Goal: Information Seeking & Learning: Learn about a topic

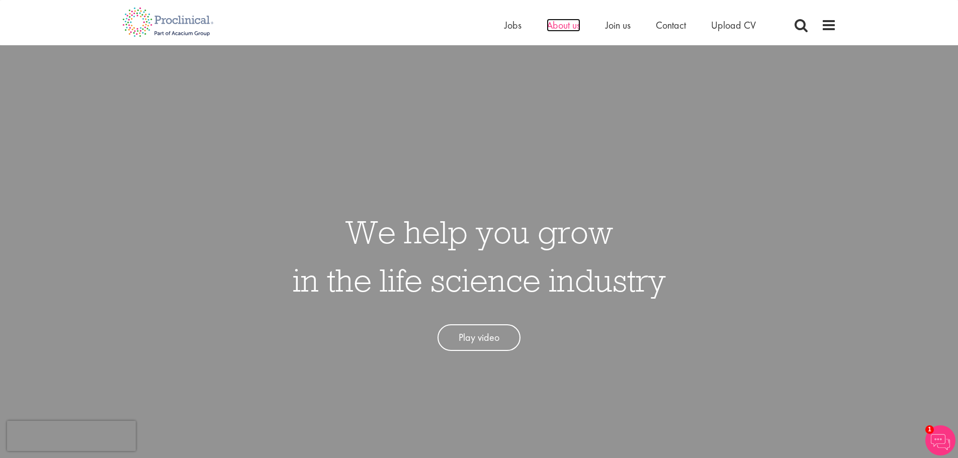
click at [559, 19] on span "About us" at bounding box center [564, 25] width 34 height 13
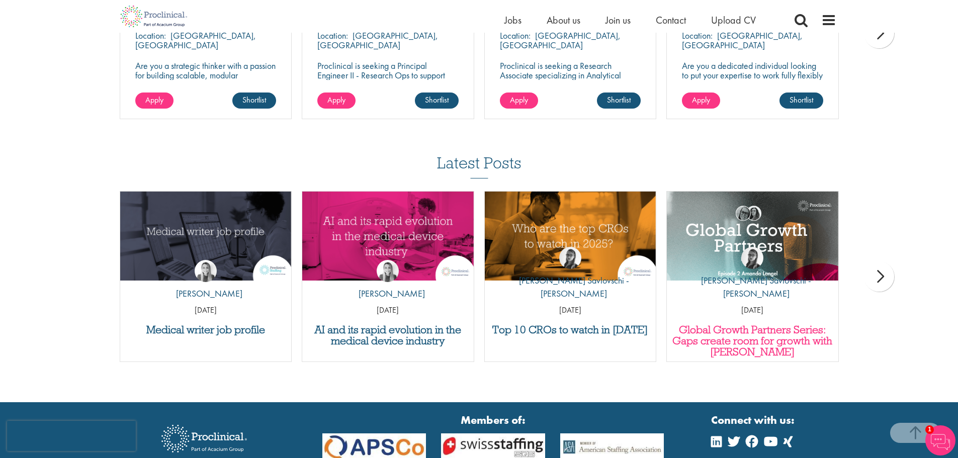
scroll to position [1911, 0]
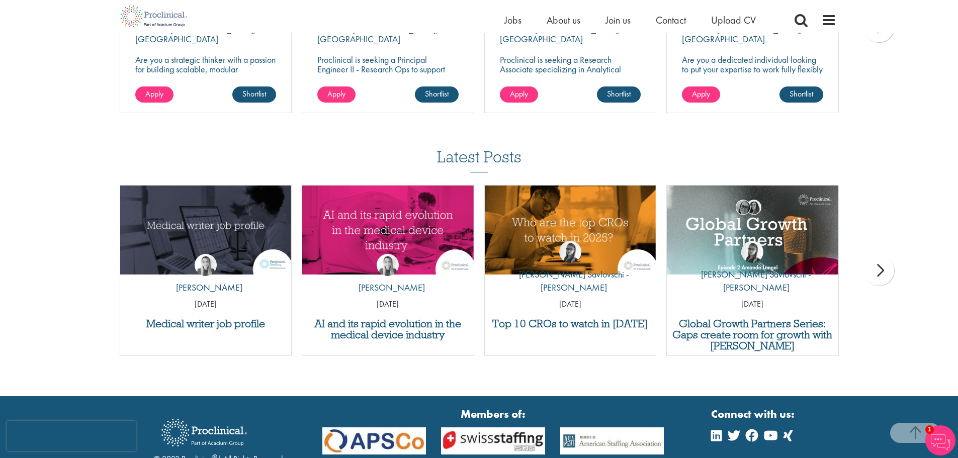
click at [879, 271] on div "next" at bounding box center [879, 270] width 30 height 30
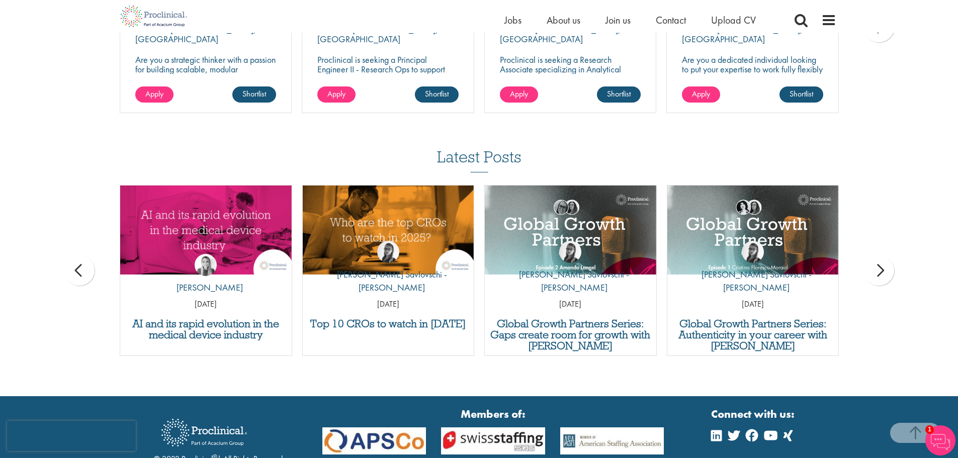
click at [880, 268] on div "next" at bounding box center [879, 270] width 30 height 30
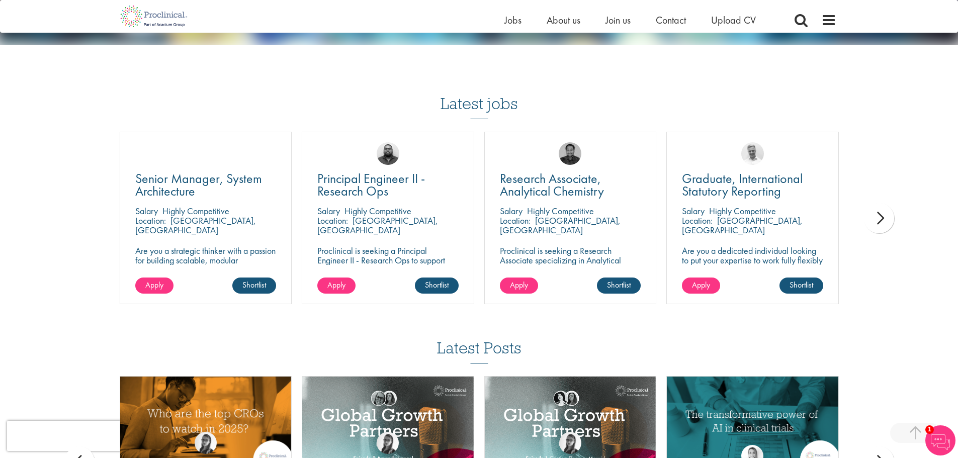
scroll to position [1710, 0]
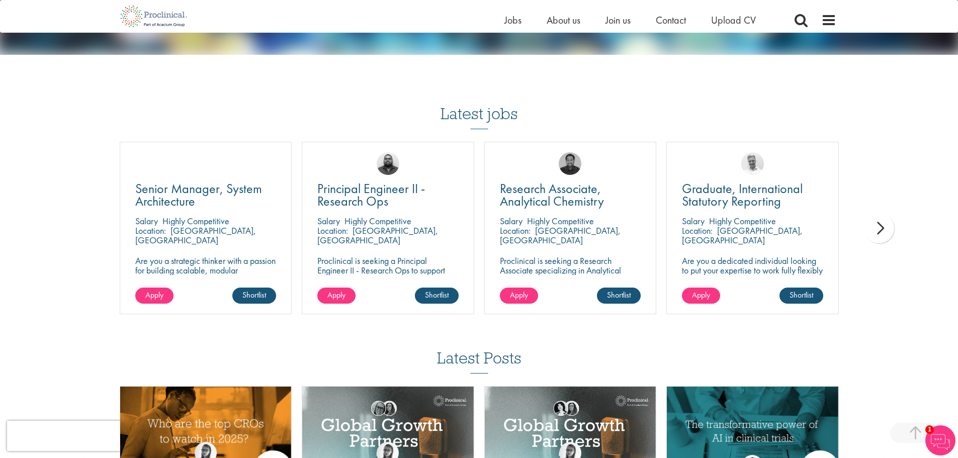
click at [882, 227] on div "next" at bounding box center [879, 228] width 30 height 30
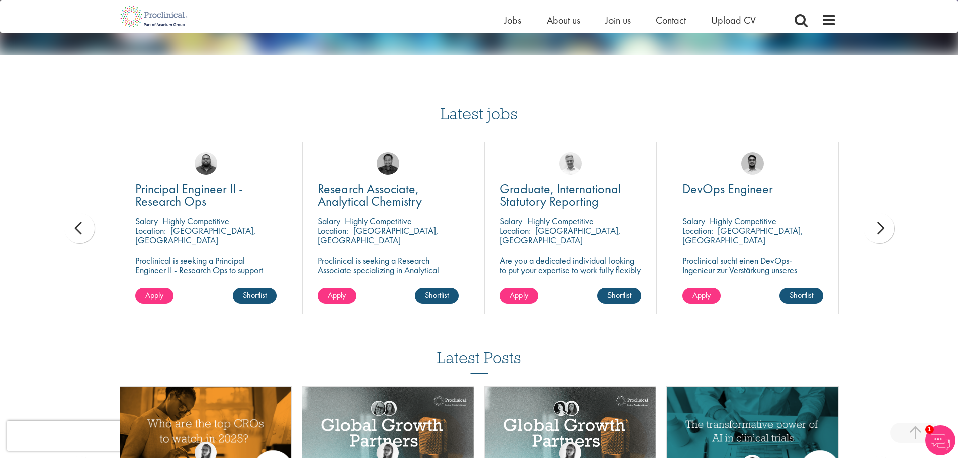
click at [882, 227] on div "next" at bounding box center [879, 228] width 30 height 30
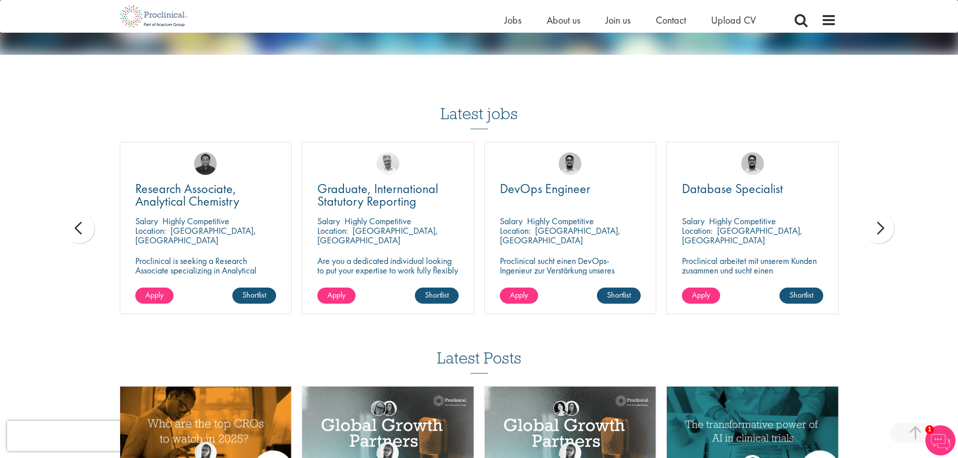
click at [882, 227] on div "next" at bounding box center [879, 228] width 30 height 30
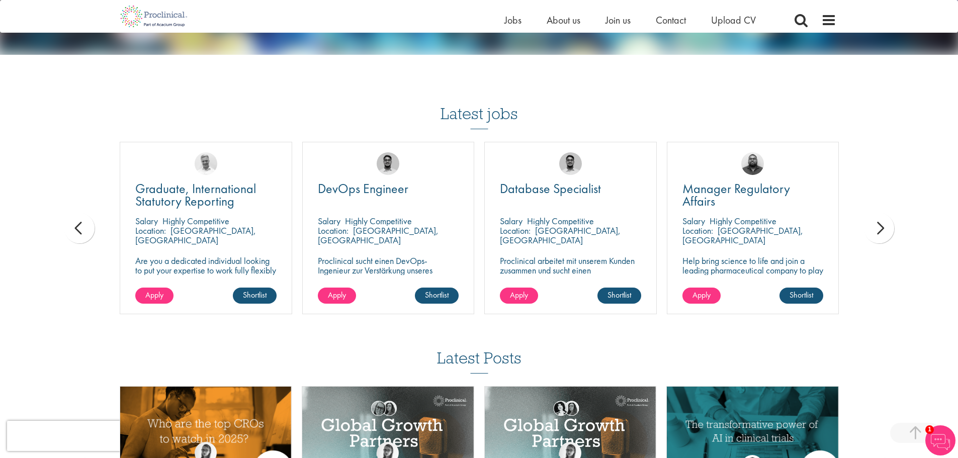
click at [882, 227] on div "next" at bounding box center [879, 228] width 30 height 30
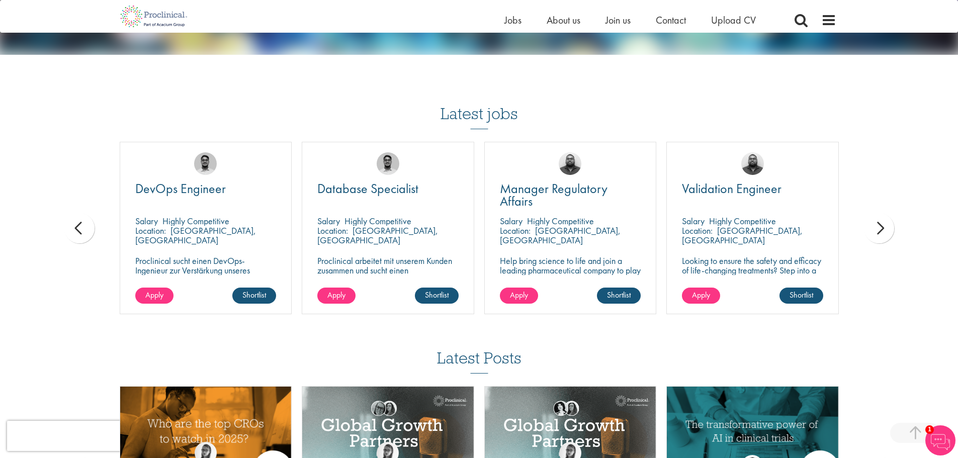
click at [882, 227] on div "next" at bounding box center [879, 228] width 30 height 30
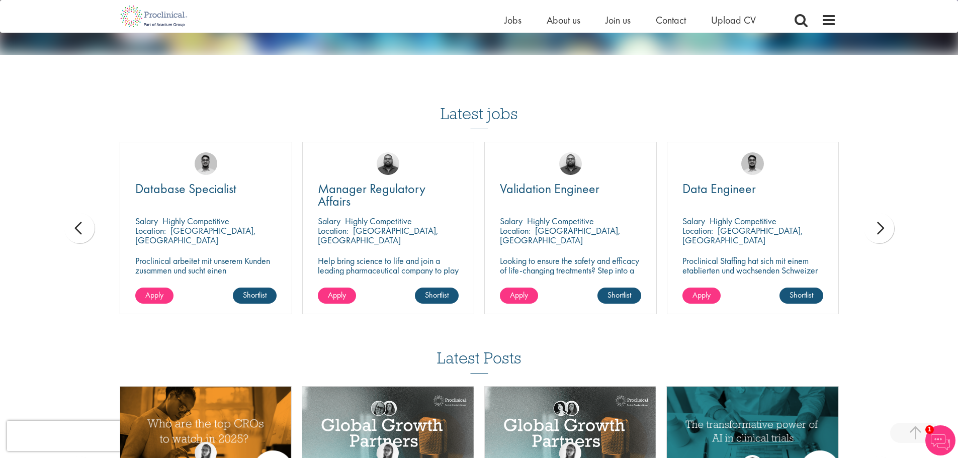
click at [882, 227] on div "next" at bounding box center [879, 228] width 30 height 30
